Goal: Task Accomplishment & Management: Use online tool/utility

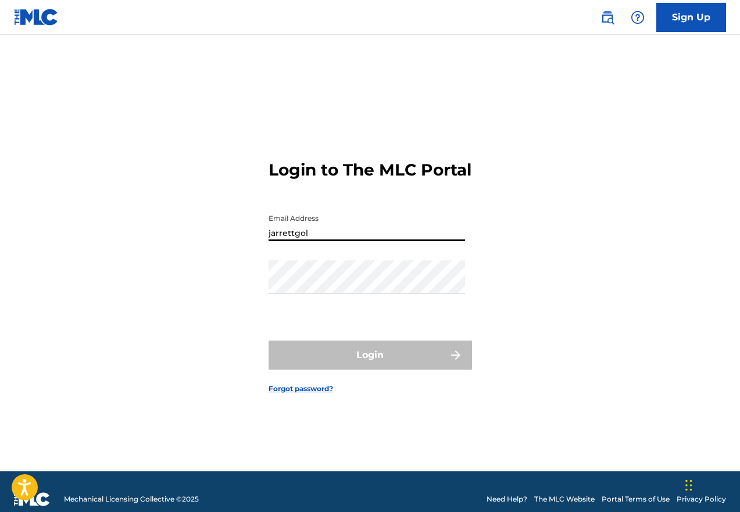
type input "[EMAIL_ADDRESS][DOMAIN_NAME]"
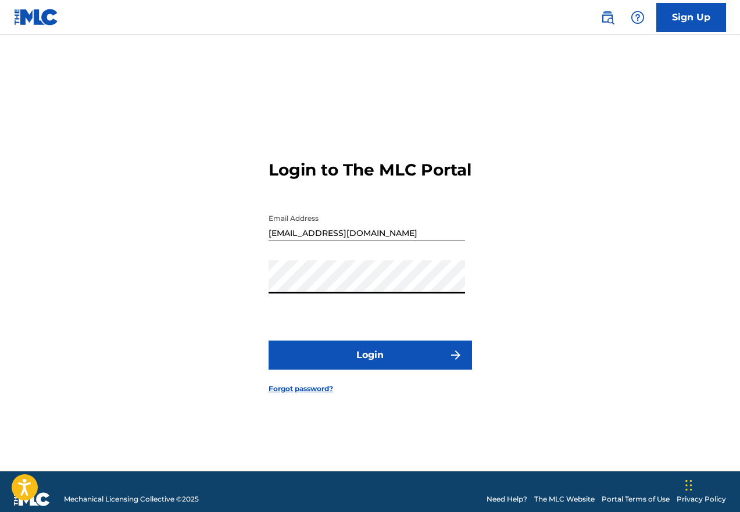
click at [268, 341] on button "Login" at bounding box center [369, 355] width 203 height 29
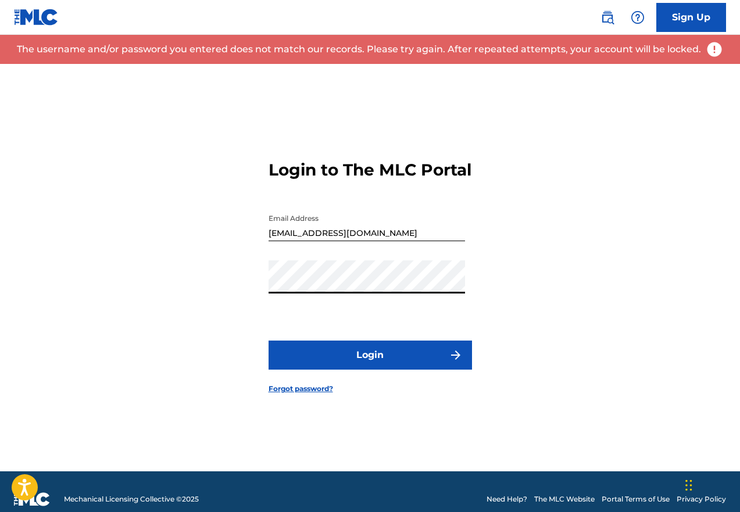
click at [268, 341] on button "Login" at bounding box center [369, 355] width 203 height 29
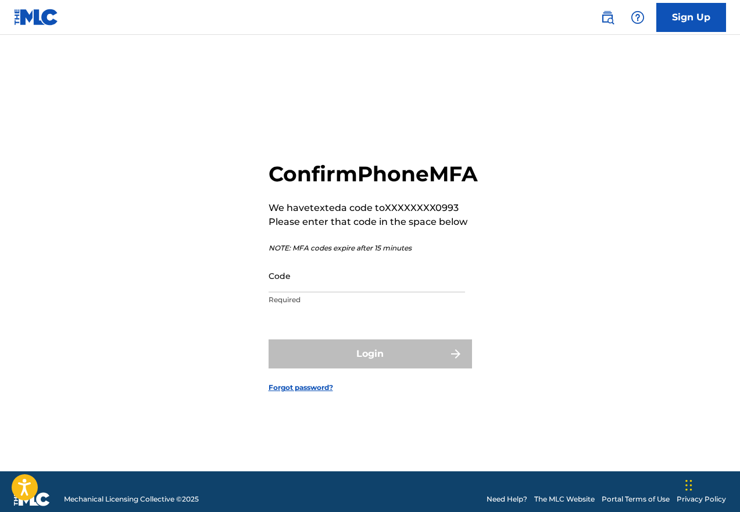
drag, startPoint x: 421, startPoint y: 260, endPoint x: 403, endPoint y: 279, distance: 26.3
click at [403, 279] on input "Code" at bounding box center [366, 275] width 196 height 33
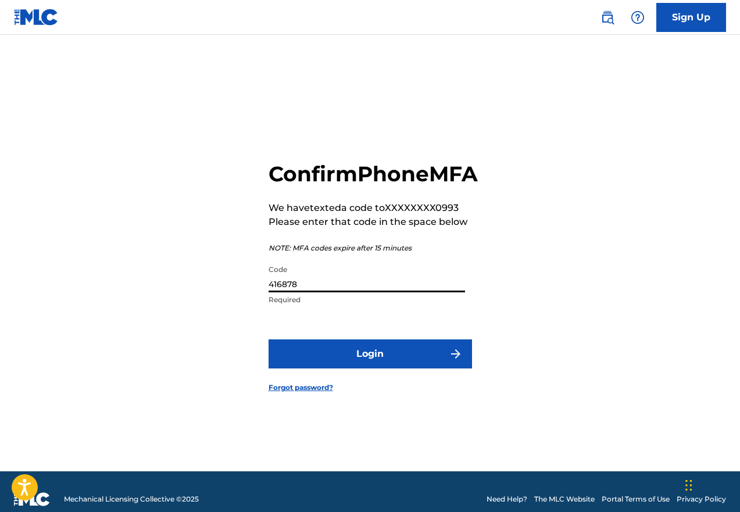
type input "416878"
click at [268, 339] on button "Login" at bounding box center [369, 353] width 203 height 29
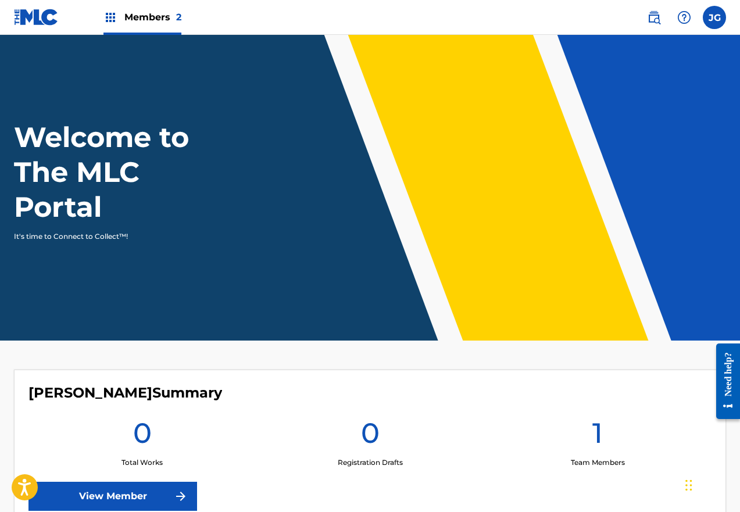
click at [114, 17] on img at bounding box center [110, 17] width 14 height 14
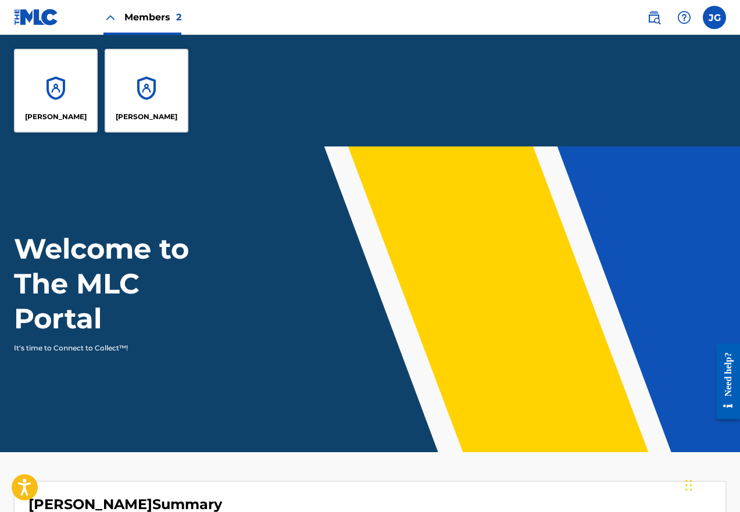
click at [119, 78] on div "[PERSON_NAME]" at bounding box center [147, 91] width 84 height 84
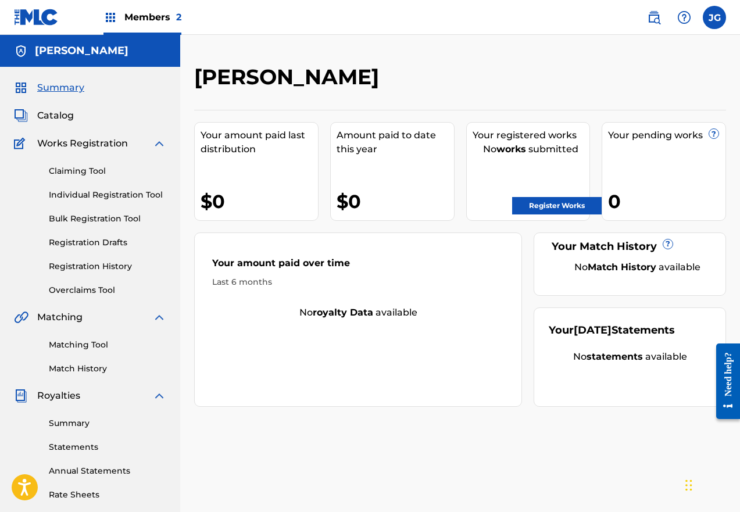
click at [539, 216] on div "Your registered works No works submitted Register Works" at bounding box center [528, 171] width 124 height 99
click at [539, 210] on link "Register Works" at bounding box center [556, 205] width 89 height 17
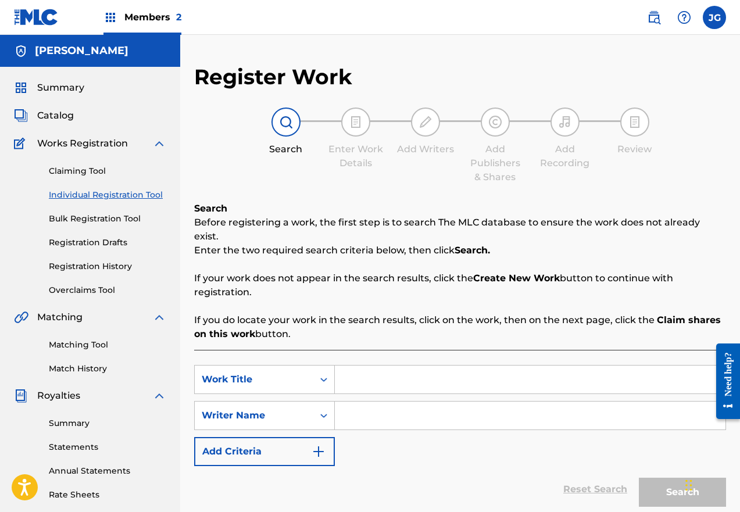
click at [379, 365] on input "Search Form" at bounding box center [530, 379] width 390 height 28
type input "Where Do We Go From Now"
click at [353, 407] on input "Search Form" at bounding box center [530, 416] width 390 height 28
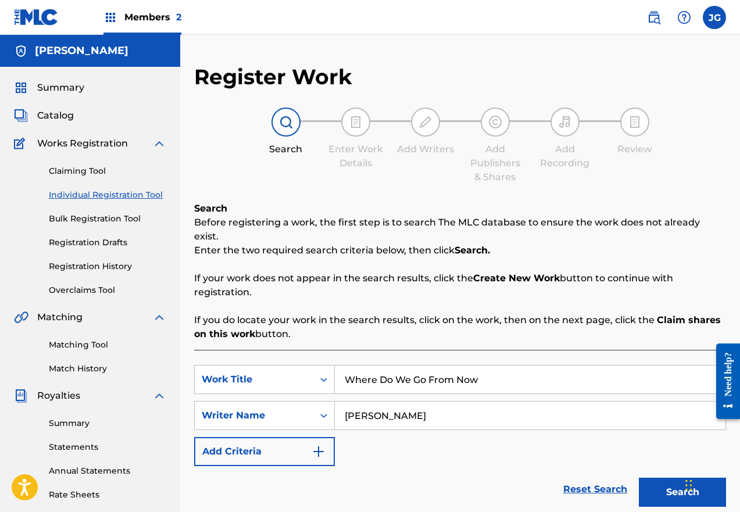
type input "[PERSON_NAME]"
click at [639, 478] on button "Search" at bounding box center [682, 492] width 87 height 29
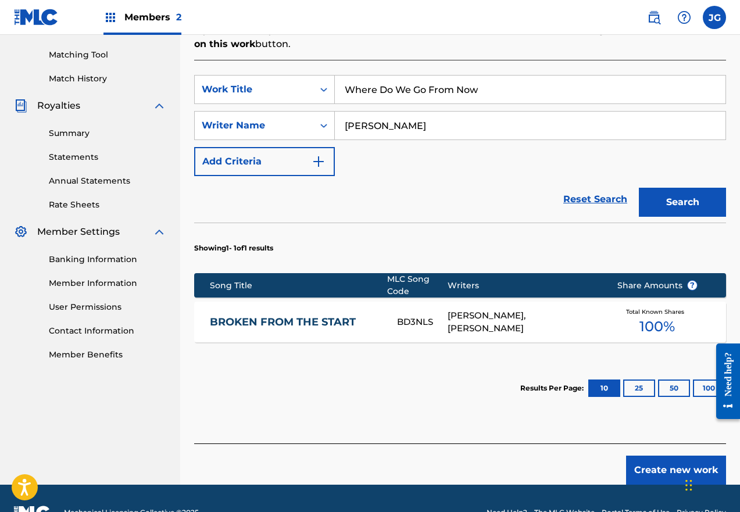
scroll to position [304, 0]
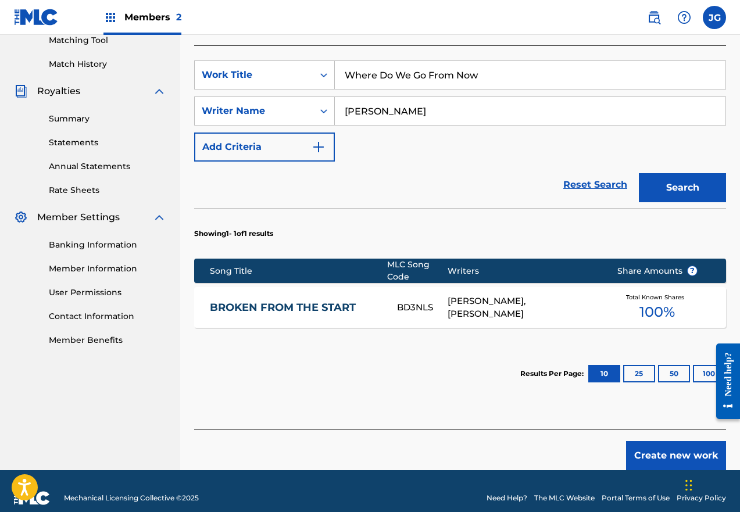
click at [637, 365] on button "25" at bounding box center [639, 373] width 32 height 17
click at [662, 365] on button "50" at bounding box center [674, 373] width 32 height 17
click at [604, 365] on button "10" at bounding box center [604, 373] width 32 height 17
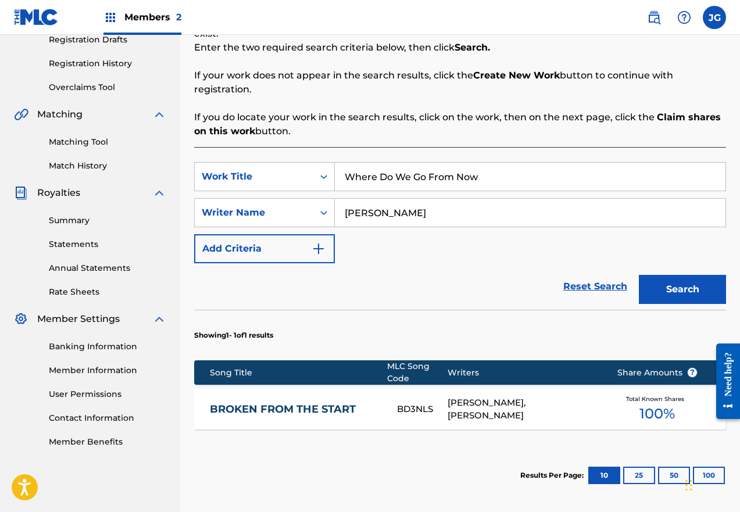
scroll to position [188, 0]
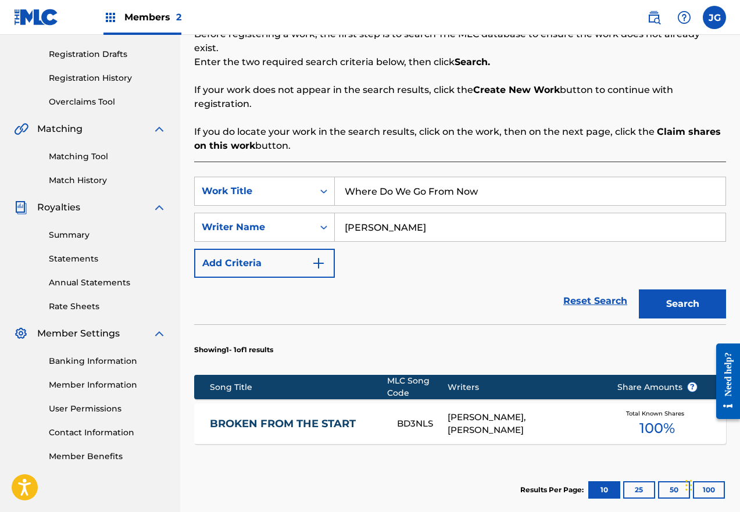
click at [342, 417] on link "BROKEN FROM THE START" at bounding box center [295, 423] width 171 height 13
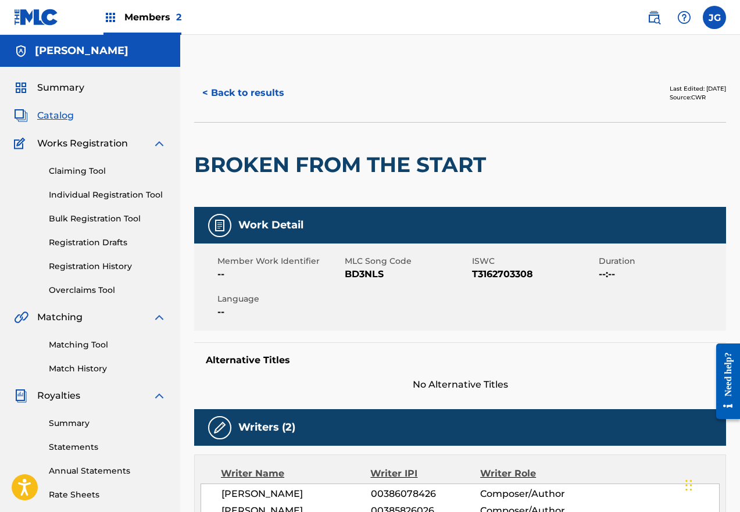
click at [65, 86] on span "Summary" at bounding box center [60, 88] width 47 height 14
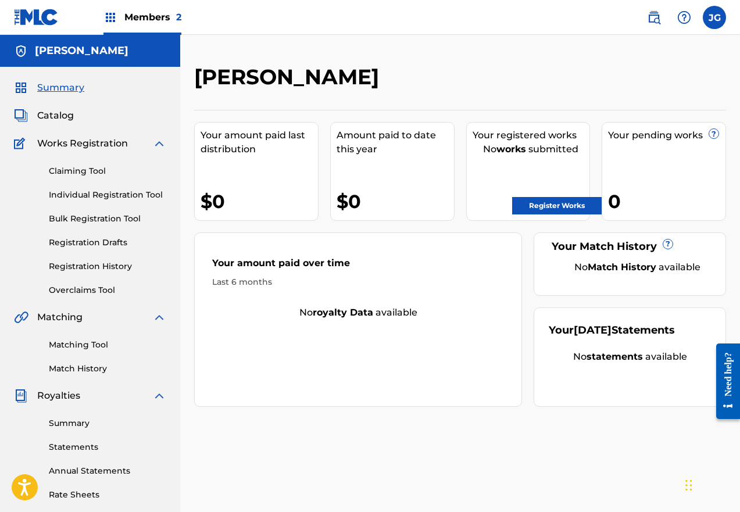
click at [62, 175] on link "Claiming Tool" at bounding box center [107, 171] width 117 height 12
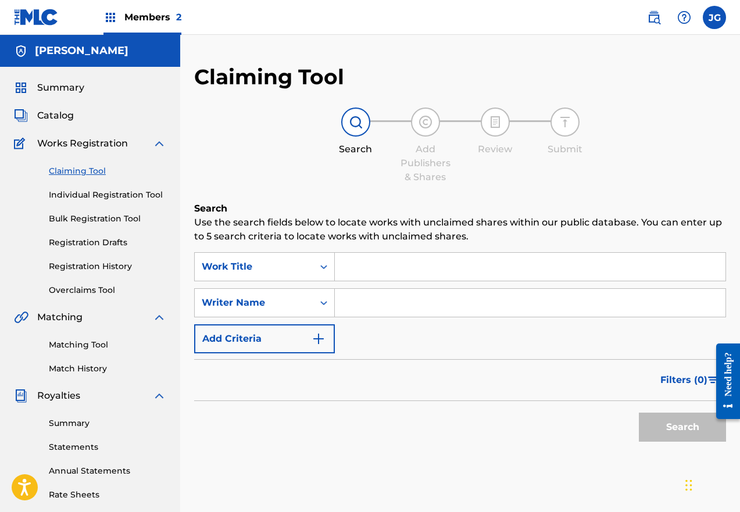
click at [365, 264] on input "Search Form" at bounding box center [530, 267] width 390 height 28
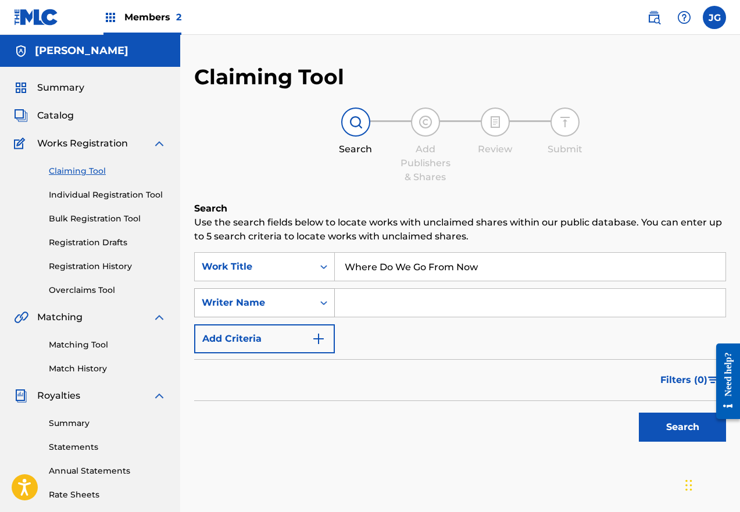
type input "Where Do We Go From Now"
click at [306, 302] on div "Writer Name" at bounding box center [254, 303] width 119 height 22
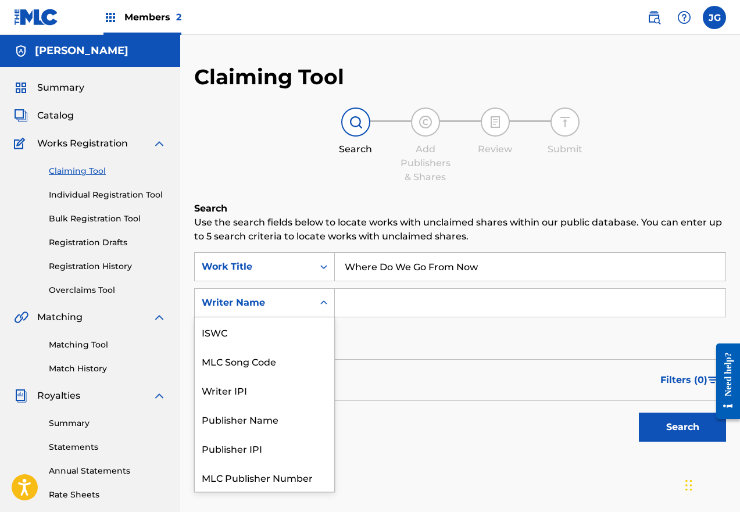
scroll to position [29, 0]
click at [306, 302] on div "Writer Name" at bounding box center [254, 303] width 119 height 22
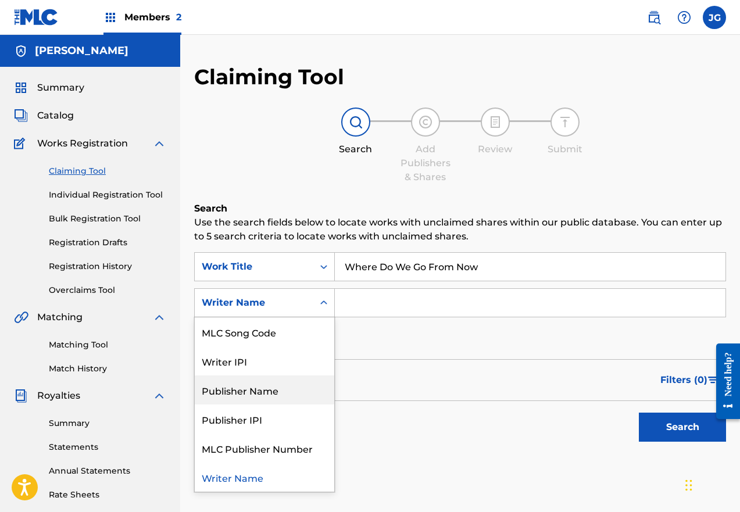
click at [281, 392] on div "Publisher Name" at bounding box center [264, 389] width 139 height 29
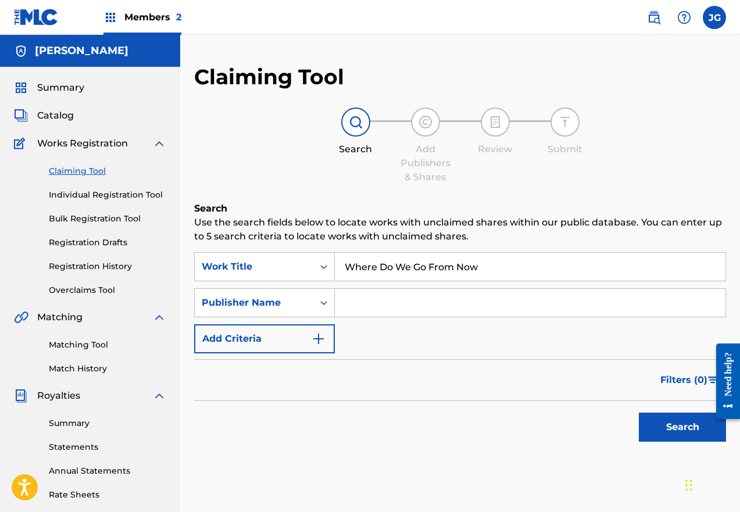
click at [370, 294] on input "Search Form" at bounding box center [530, 303] width 390 height 28
type input "The Next Door Narrative"
click at [639, 413] on button "Search" at bounding box center [682, 427] width 87 height 29
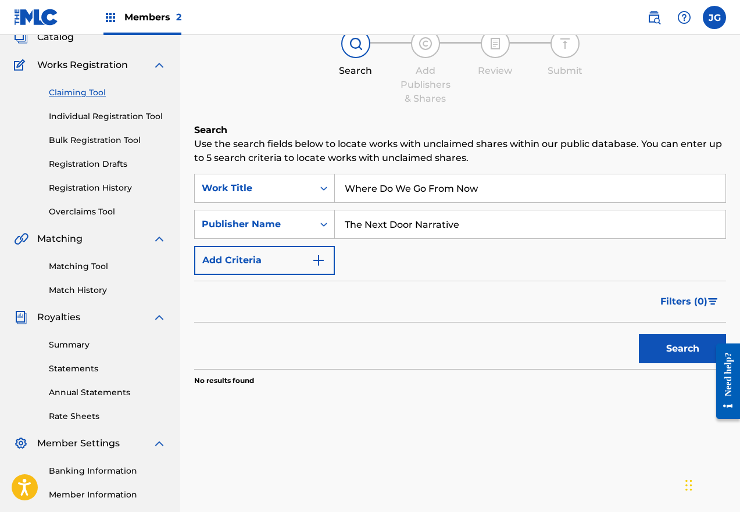
scroll to position [58, 0]
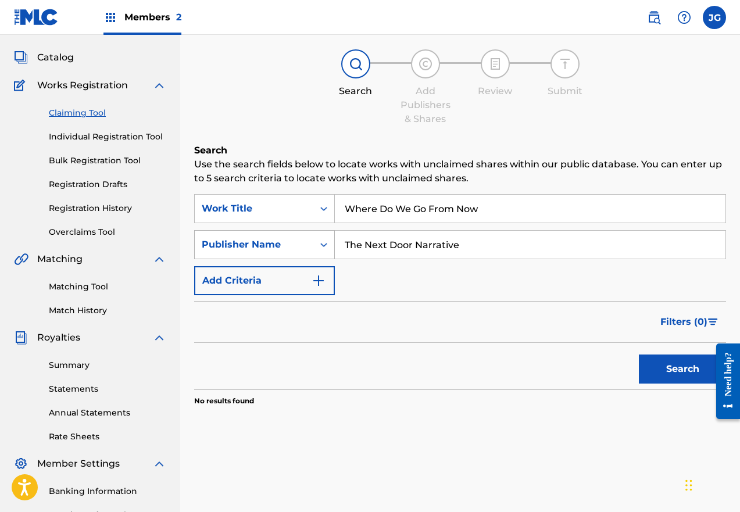
click at [318, 245] on icon "Search Form" at bounding box center [324, 245] width 12 height 12
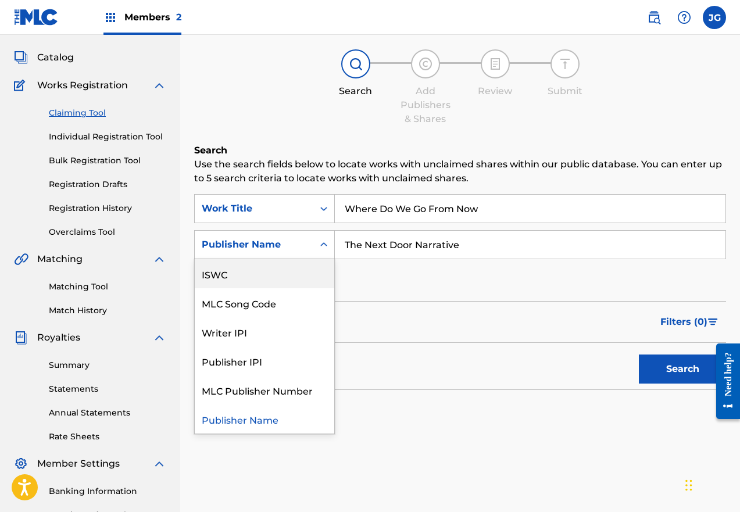
scroll to position [0, 0]
click at [279, 283] on div "Writer Name" at bounding box center [264, 273] width 139 height 29
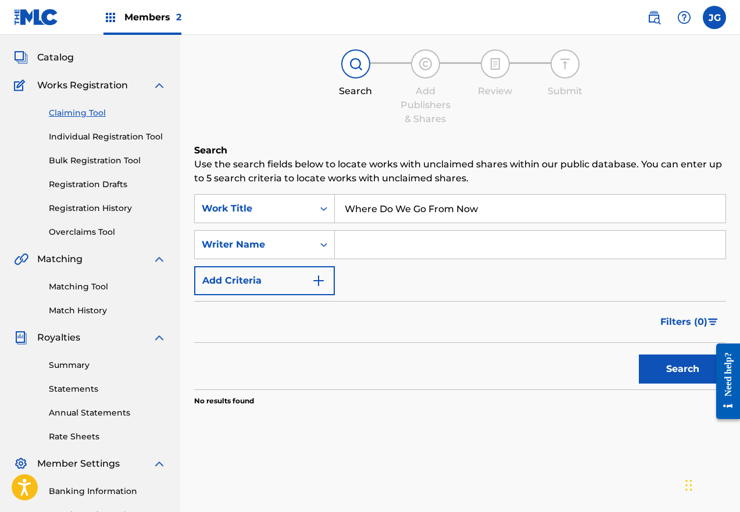
click at [417, 245] on input "Search Form" at bounding box center [530, 245] width 390 height 28
type input "[PERSON_NAME]"
click at [639, 354] on button "Search" at bounding box center [682, 368] width 87 height 29
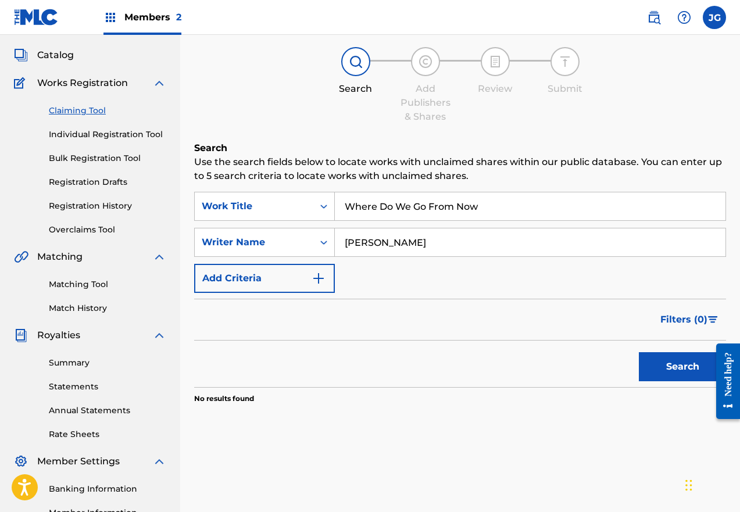
scroll to position [58, 0]
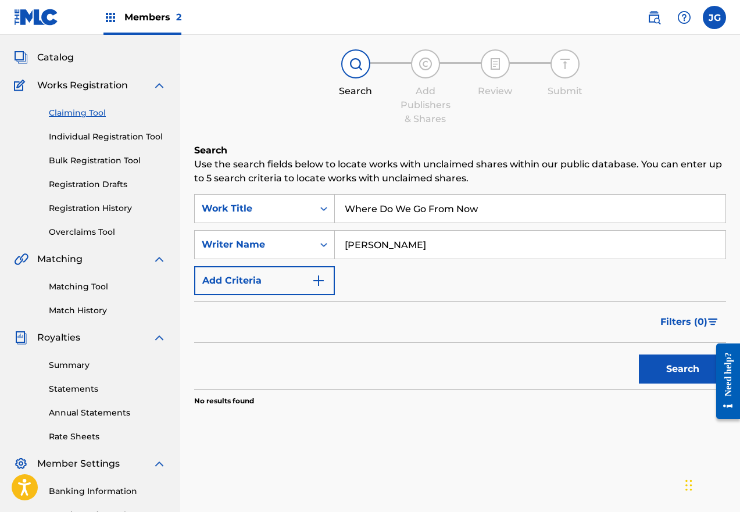
click at [313, 273] on button "Add Criteria" at bounding box center [264, 280] width 141 height 29
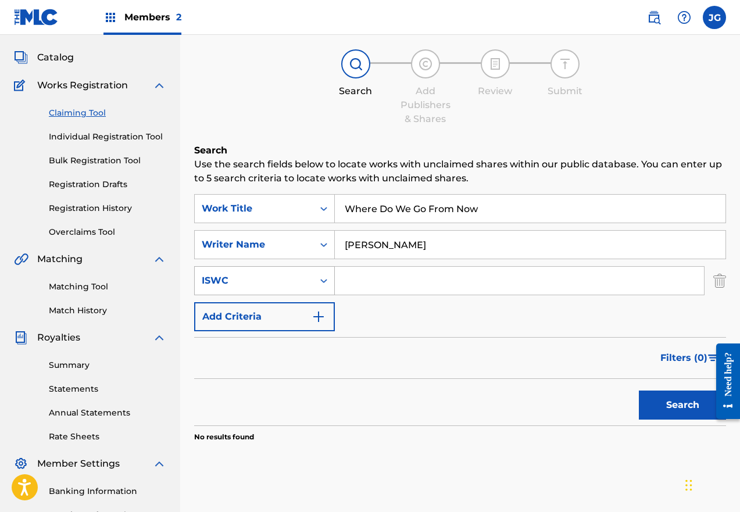
click at [325, 275] on icon "Search Form" at bounding box center [324, 281] width 12 height 12
click at [311, 275] on div "ISWC" at bounding box center [254, 281] width 119 height 22
click at [726, 279] on div "Claiming Tool Search Add Publishers & Shares Review Submit Search Use the searc…" at bounding box center [460, 306] width 560 height 601
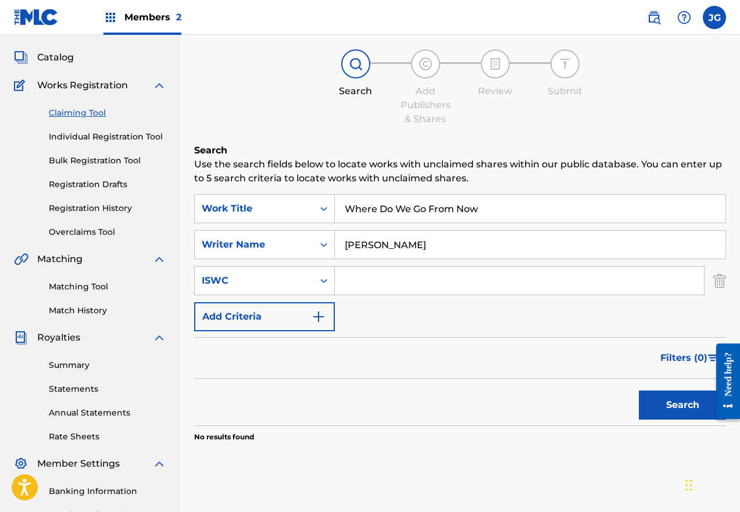
click at [716, 279] on img "Search Form" at bounding box center [719, 280] width 13 height 29
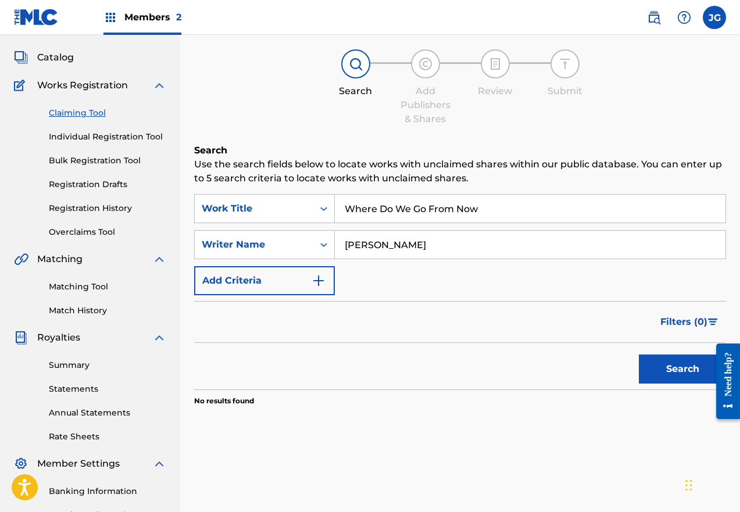
scroll to position [0, 0]
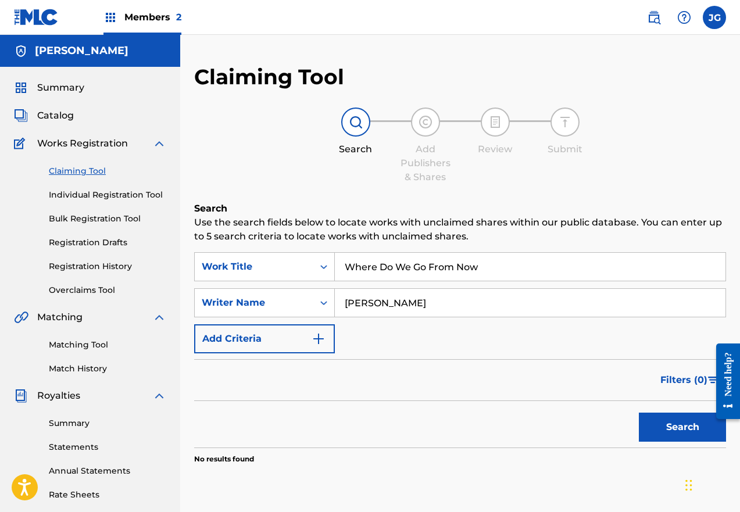
click at [712, 17] on label at bounding box center [714, 17] width 23 height 23
click at [714, 17] on input "[PERSON_NAME] Golden [EMAIL_ADDRESS][DOMAIN_NAME] Notification Preferences Prof…" at bounding box center [714, 17] width 0 height 0
click at [600, 166] on p "Log out" at bounding box center [601, 164] width 27 height 10
click at [714, 17] on input "[PERSON_NAME] Golden [EMAIL_ADDRESS][DOMAIN_NAME] Notification Preferences Prof…" at bounding box center [714, 17] width 0 height 0
